Goal: Information Seeking & Learning: Find contact information

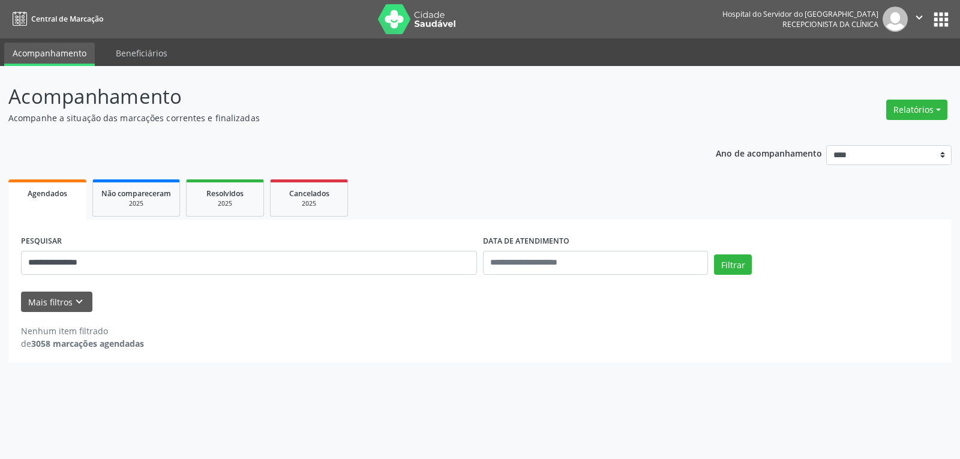
click at [77, 262] on input "**********" at bounding box center [249, 263] width 456 height 24
click at [714, 254] on button "Filtrar" at bounding box center [733, 264] width 38 height 20
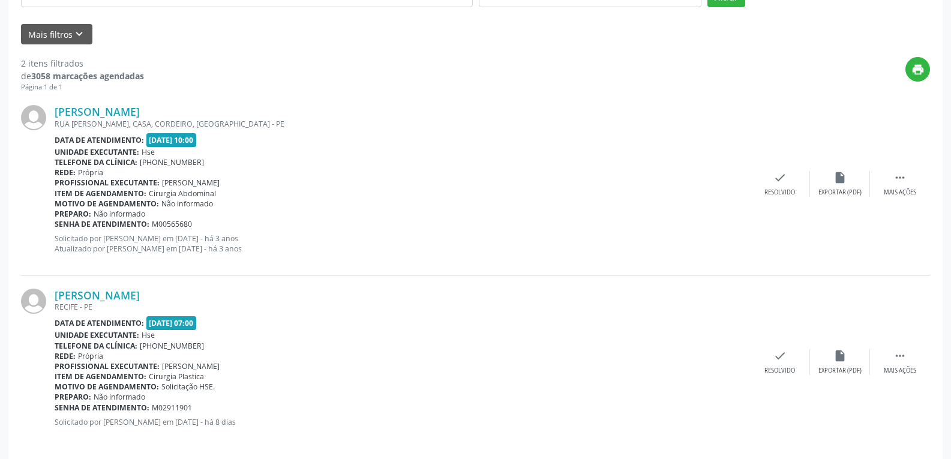
scroll to position [278, 0]
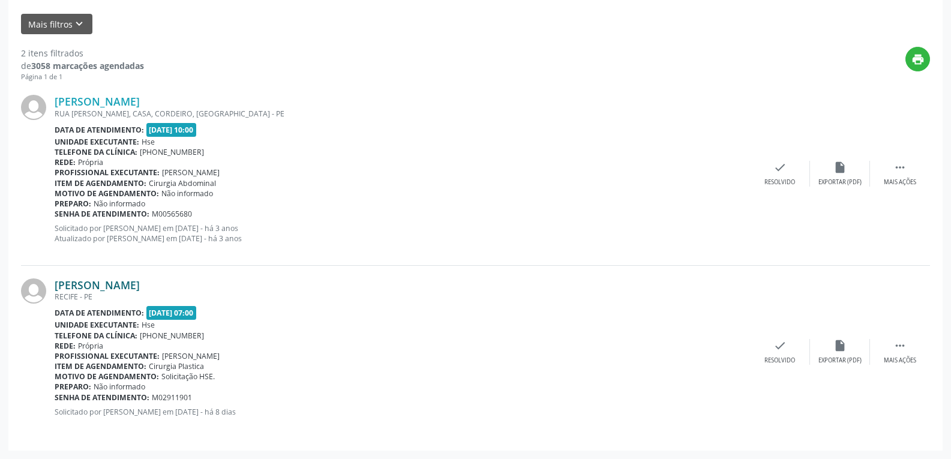
click at [115, 280] on link "[PERSON_NAME]" at bounding box center [97, 284] width 85 height 13
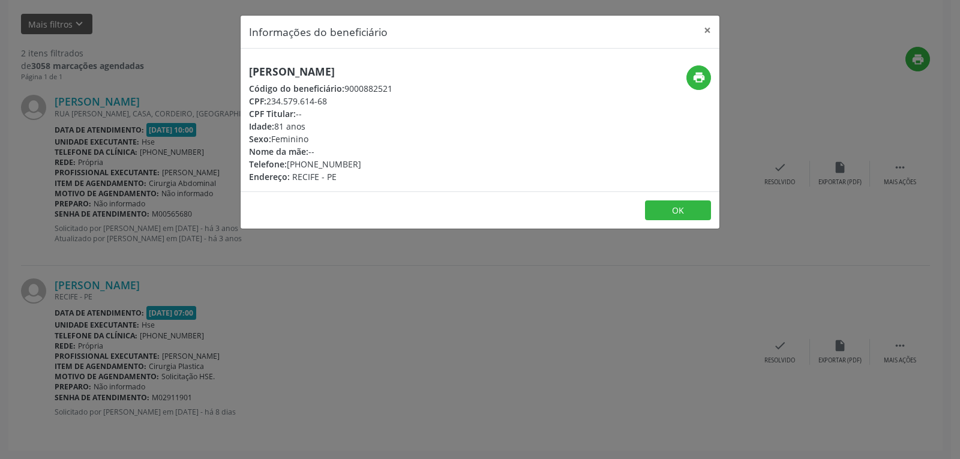
click at [706, 92] on div "print" at bounding box center [640, 124] width 160 height 118
click at [695, 75] on icon "print" at bounding box center [698, 77] width 13 height 13
click at [708, 31] on button "×" at bounding box center [707, 30] width 24 height 29
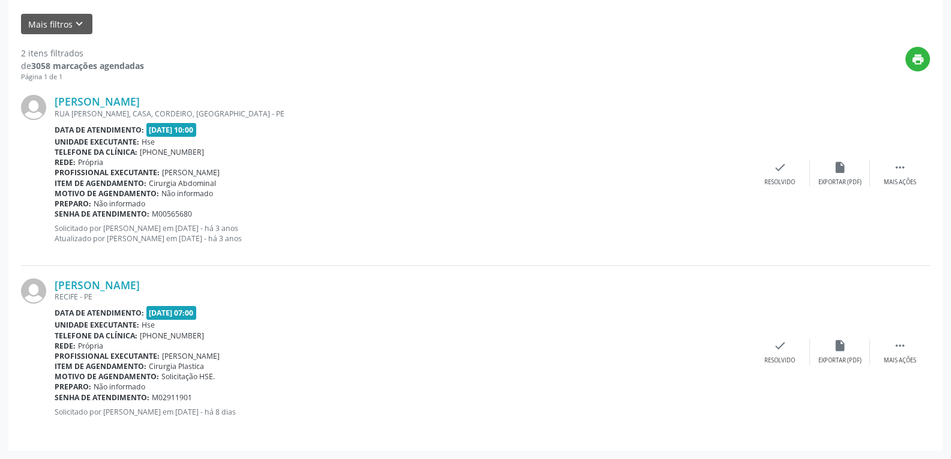
scroll to position [0, 0]
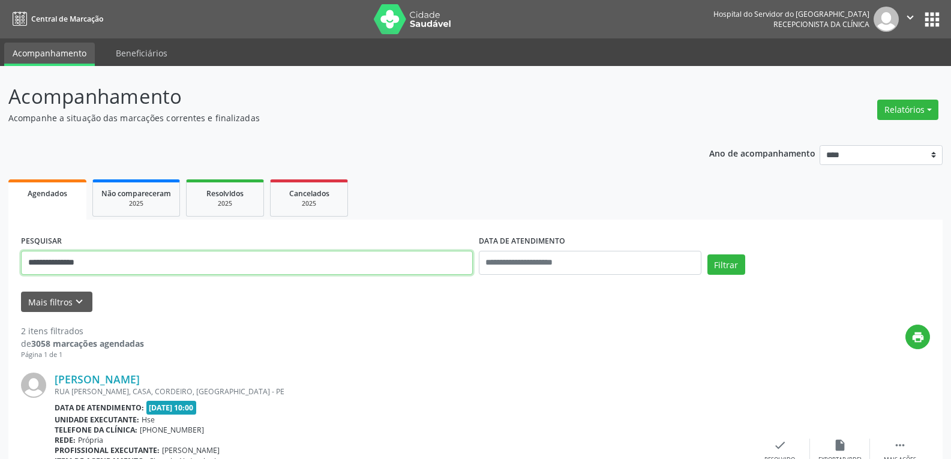
drag, startPoint x: 104, startPoint y: 265, endPoint x: 0, endPoint y: 262, distance: 103.8
click at [0, 262] on div "**********" at bounding box center [475, 401] width 951 height 671
click at [707, 254] on button "Filtrar" at bounding box center [726, 264] width 38 height 20
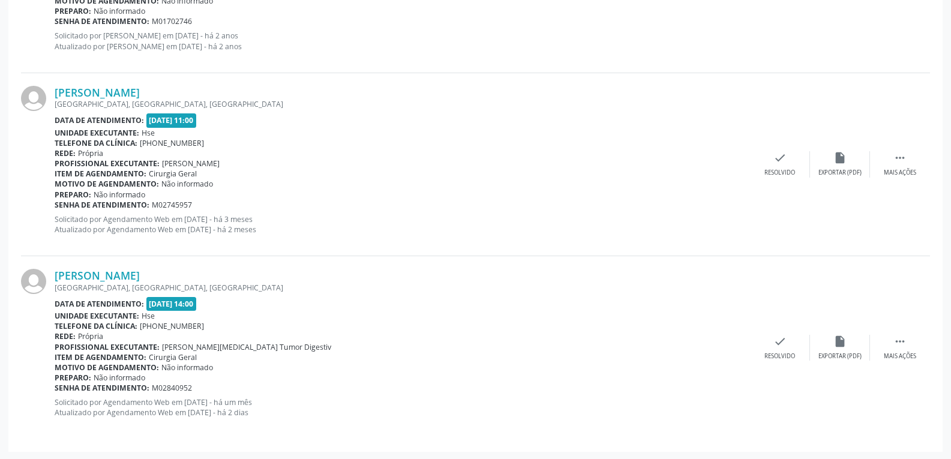
scroll to position [1021, 0]
click at [137, 274] on link "[PERSON_NAME]" at bounding box center [97, 274] width 85 height 13
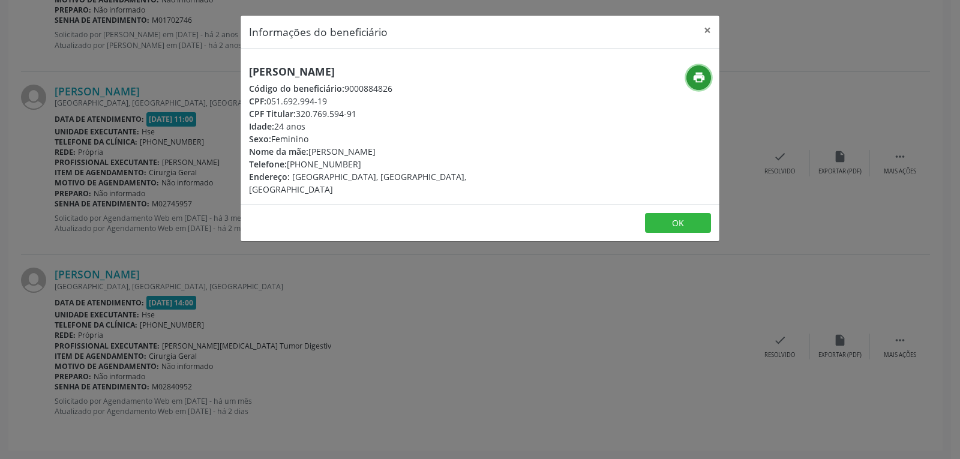
click at [704, 75] on icon "print" at bounding box center [698, 77] width 13 height 13
drag, startPoint x: 299, startPoint y: 109, endPoint x: 378, endPoint y: 111, distance: 79.2
click at [378, 111] on div "CPF Titular: 320.769.594-91" at bounding box center [400, 113] width 302 height 13
copy div "320.769.594-91"
drag, startPoint x: 307, startPoint y: 164, endPoint x: 381, endPoint y: 160, distance: 73.9
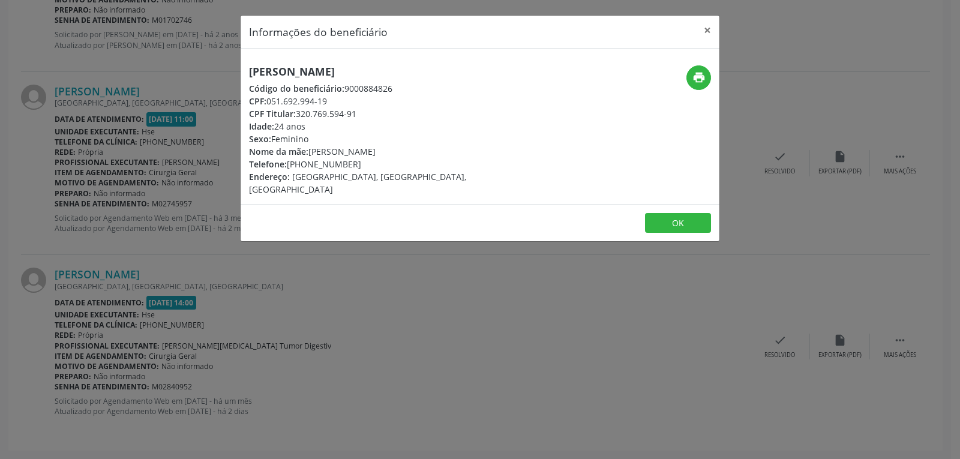
click at [381, 160] on div "Telefone: [PHONE_NUMBER]" at bounding box center [400, 164] width 302 height 13
copy div "98398-0139"
click at [708, 32] on button "×" at bounding box center [707, 30] width 24 height 29
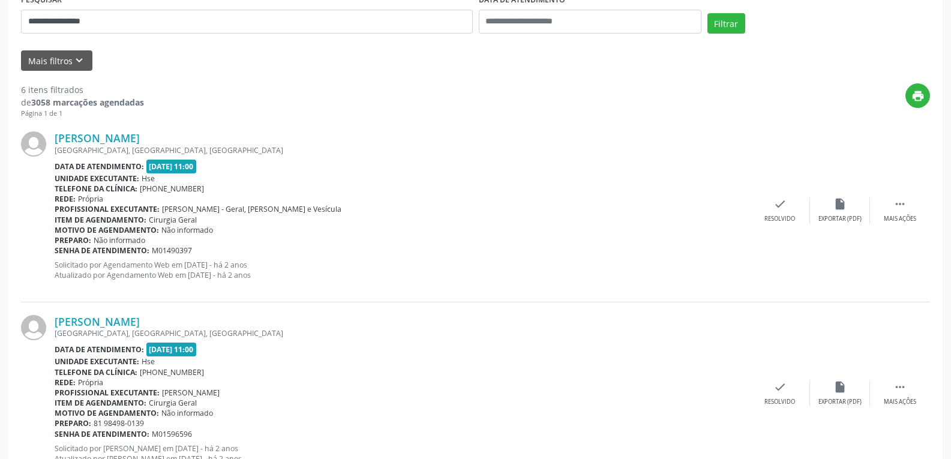
scroll to position [0, 0]
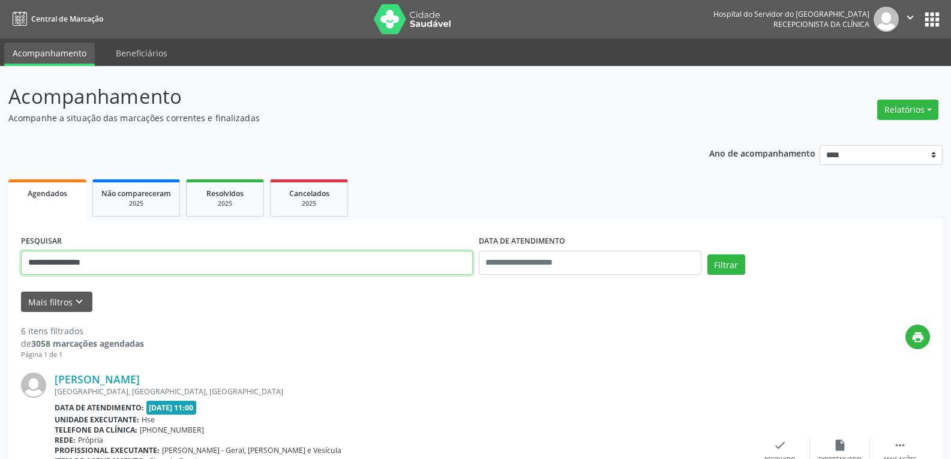
drag, startPoint x: 104, startPoint y: 264, endPoint x: 0, endPoint y: 260, distance: 104.4
type input "**********"
click at [707, 254] on button "Filtrar" at bounding box center [726, 264] width 38 height 20
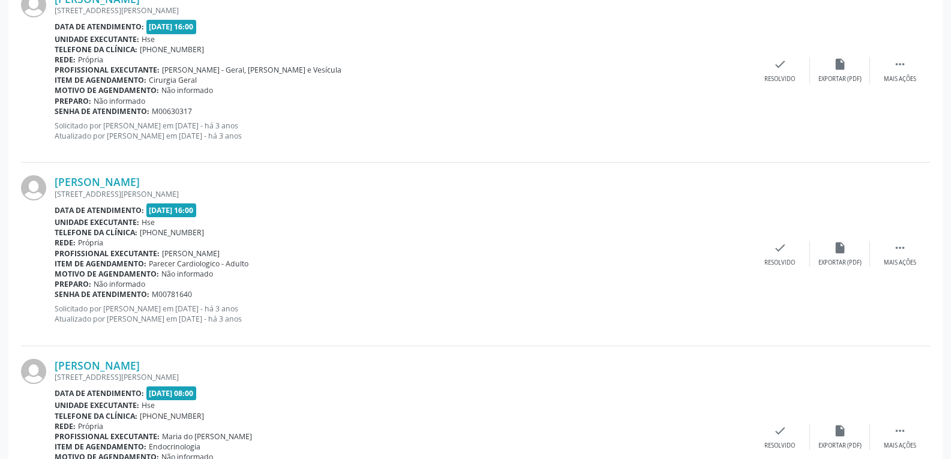
scroll to position [1204, 0]
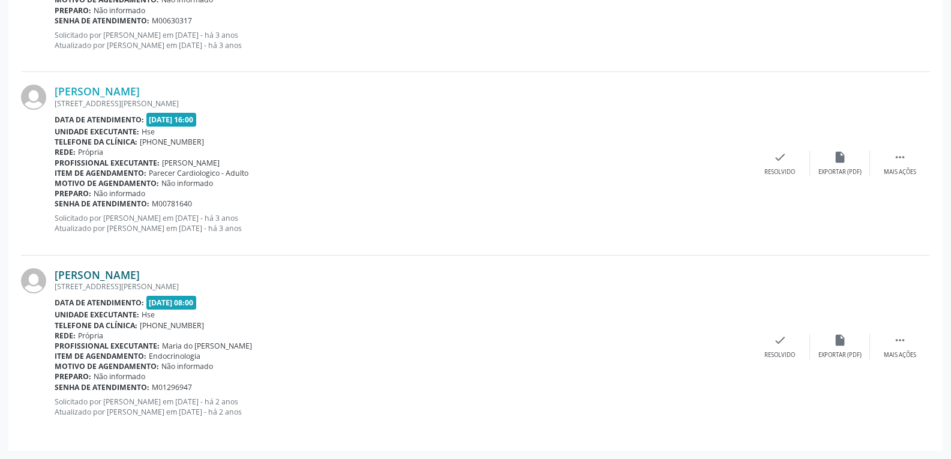
click at [107, 280] on link "[PERSON_NAME]" at bounding box center [97, 274] width 85 height 13
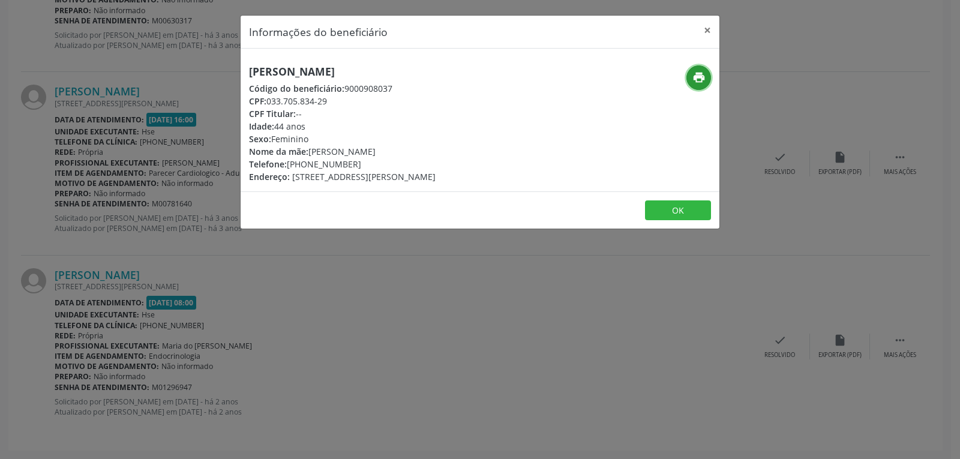
click at [698, 74] on icon "print" at bounding box center [698, 77] width 13 height 13
drag, startPoint x: 270, startPoint y: 98, endPoint x: 344, endPoint y: 104, distance: 74.6
click at [344, 104] on div "CPF: 033.705.834-29" at bounding box center [342, 101] width 187 height 13
copy div "033.705.834-29"
drag, startPoint x: 307, startPoint y: 166, endPoint x: 391, endPoint y: 165, distance: 84.6
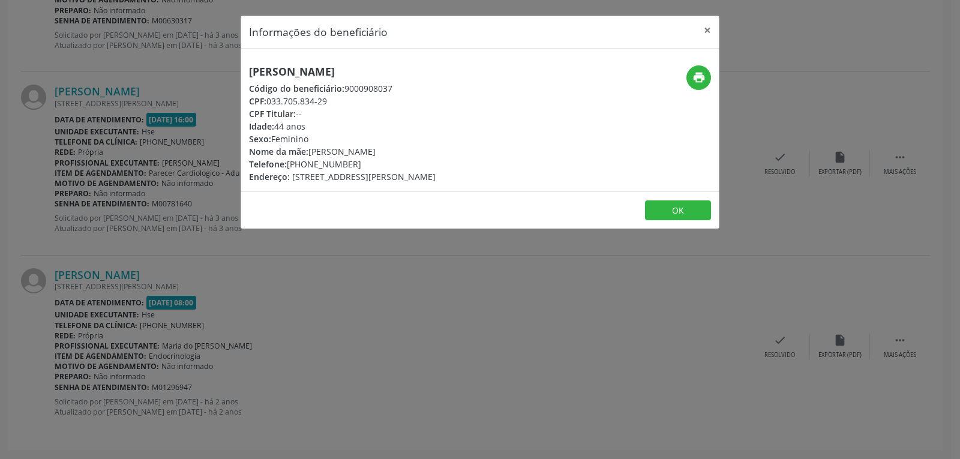
click at [391, 165] on div "Telefone: [PHONE_NUMBER]" at bounding box center [342, 164] width 187 height 13
copy div "99667-9887"
click at [708, 28] on button "×" at bounding box center [707, 30] width 24 height 29
